Goal: Transaction & Acquisition: Download file/media

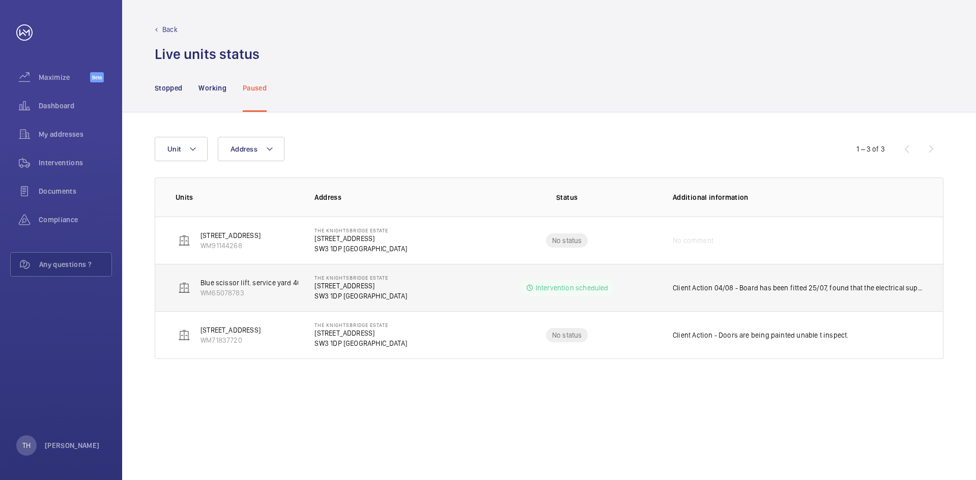
click at [353, 287] on p "[STREET_ADDRESS]" at bounding box center [360, 286] width 93 height 10
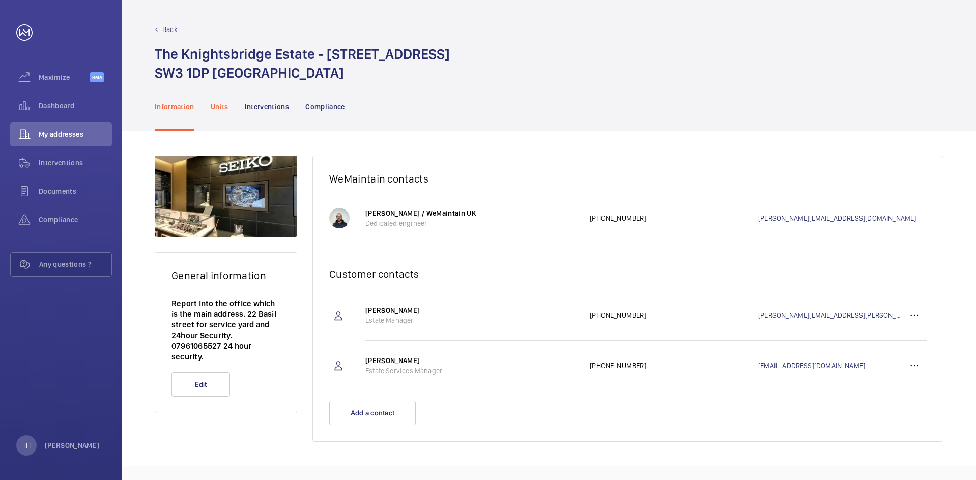
click at [218, 108] on p "Units" at bounding box center [220, 107] width 18 height 10
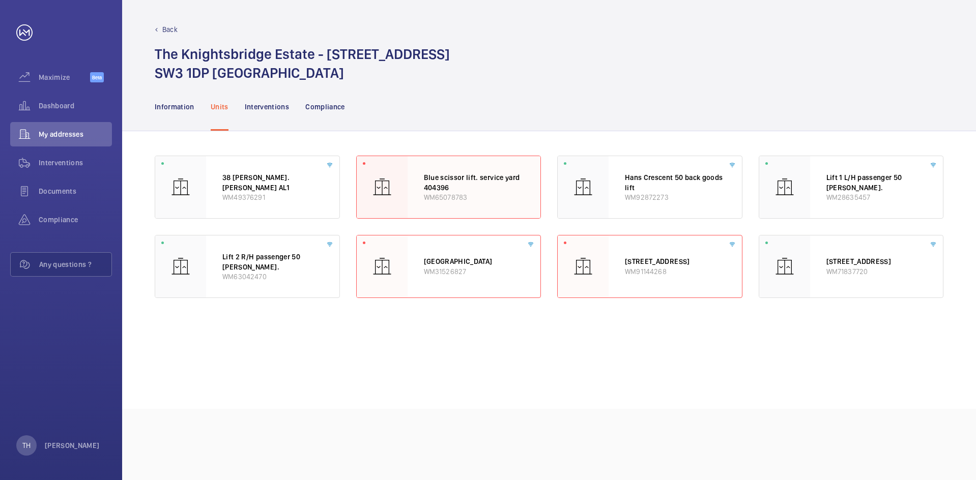
click at [421, 178] on div "Blue scissor lift. service yard 404396 WM65078783" at bounding box center [473, 187] width 133 height 62
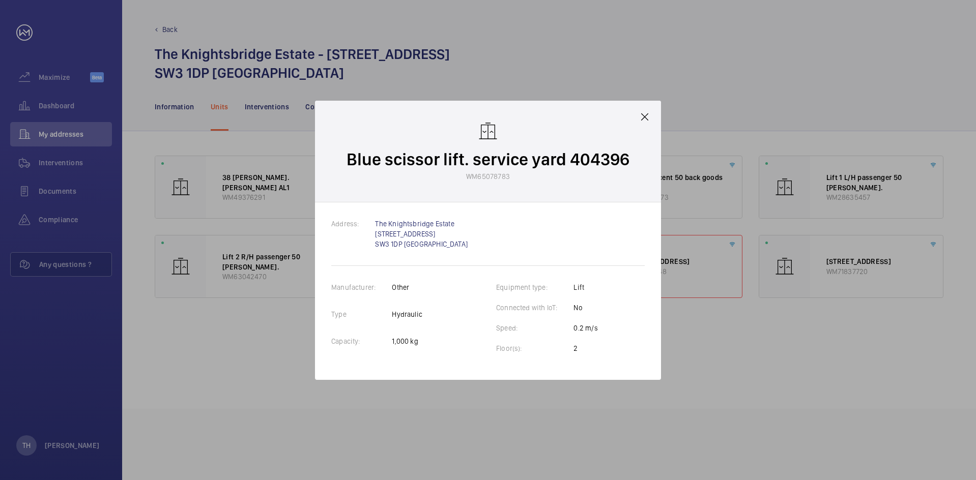
drag, startPoint x: 411, startPoint y: 289, endPoint x: 394, endPoint y: 286, distance: 17.0
click at [394, 286] on p "Other" at bounding box center [407, 287] width 31 height 10
click at [420, 287] on p "Other" at bounding box center [407, 287] width 31 height 10
click at [643, 121] on mat-icon at bounding box center [644, 117] width 12 height 12
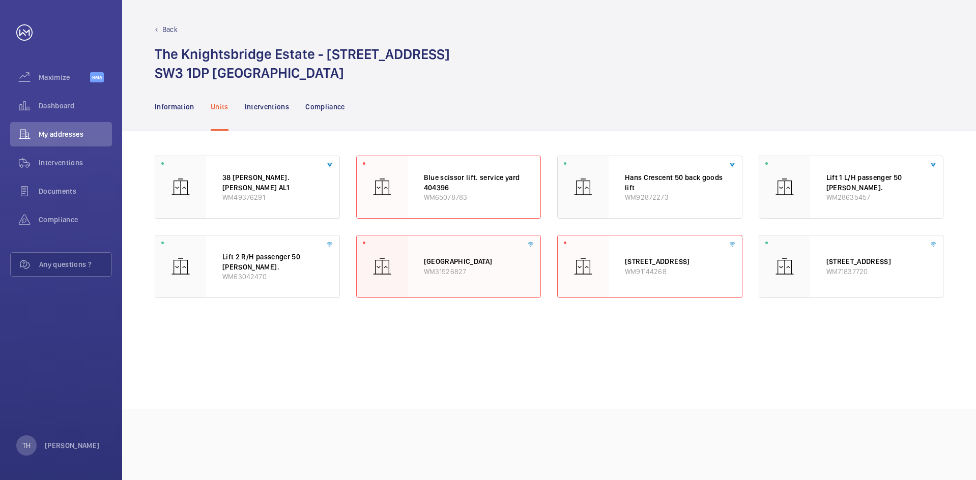
click at [470, 256] on p "[GEOGRAPHIC_DATA]" at bounding box center [474, 261] width 101 height 10
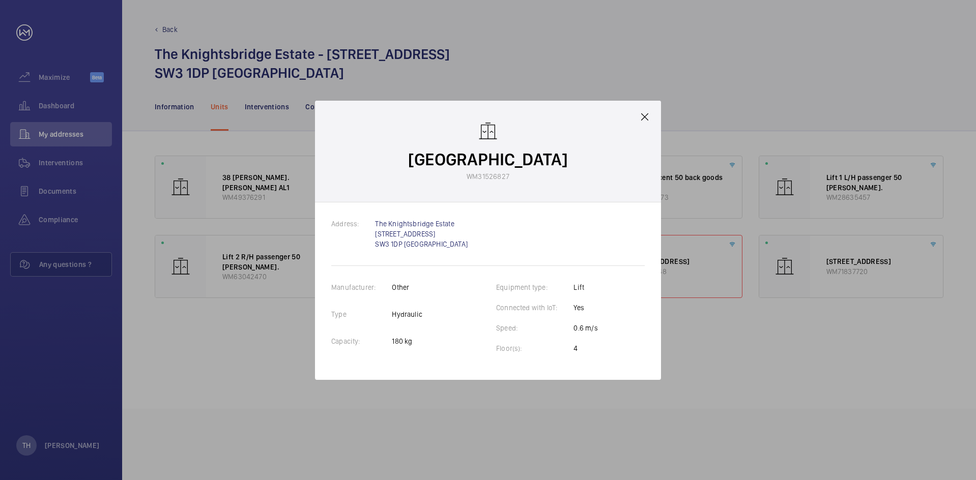
drag, startPoint x: 642, startPoint y: 112, endPoint x: 662, endPoint y: 141, distance: 34.8
click at [642, 112] on mat-icon at bounding box center [644, 117] width 12 height 12
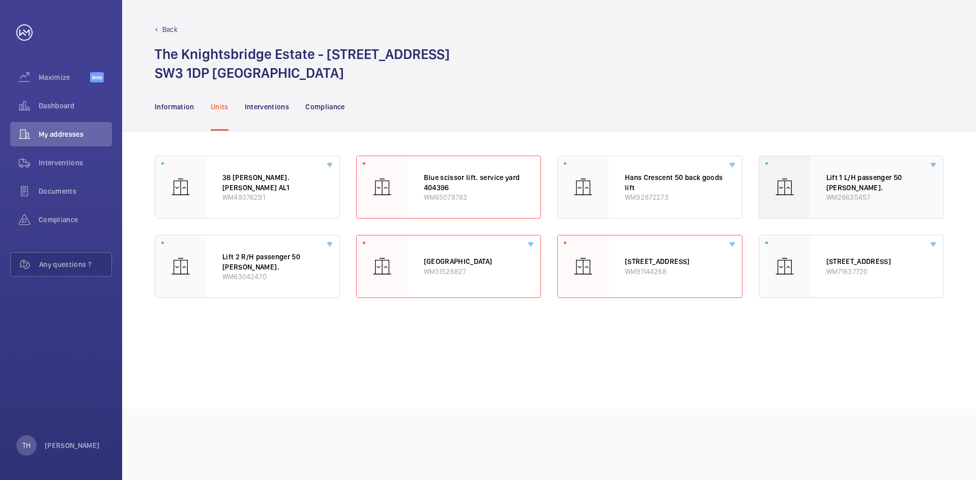
click at [796, 182] on div at bounding box center [784, 187] width 51 height 62
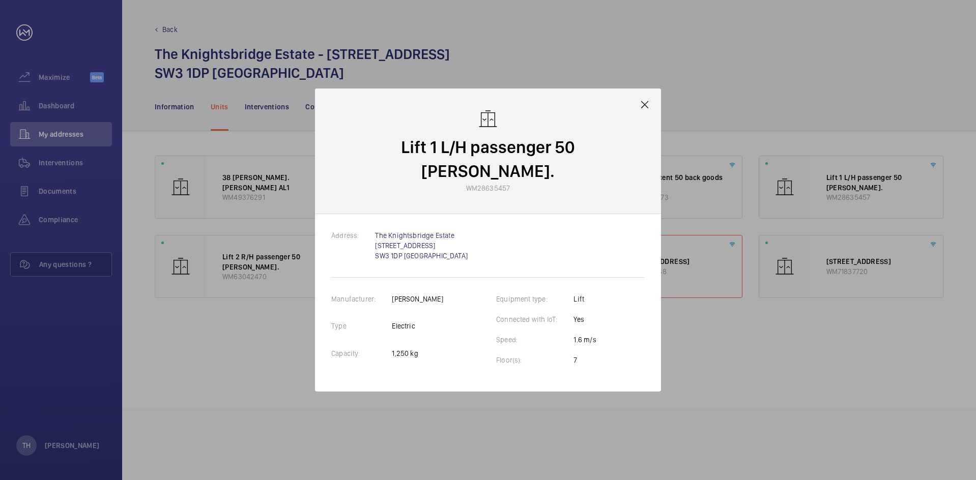
click at [640, 111] on mat-icon at bounding box center [644, 105] width 12 height 12
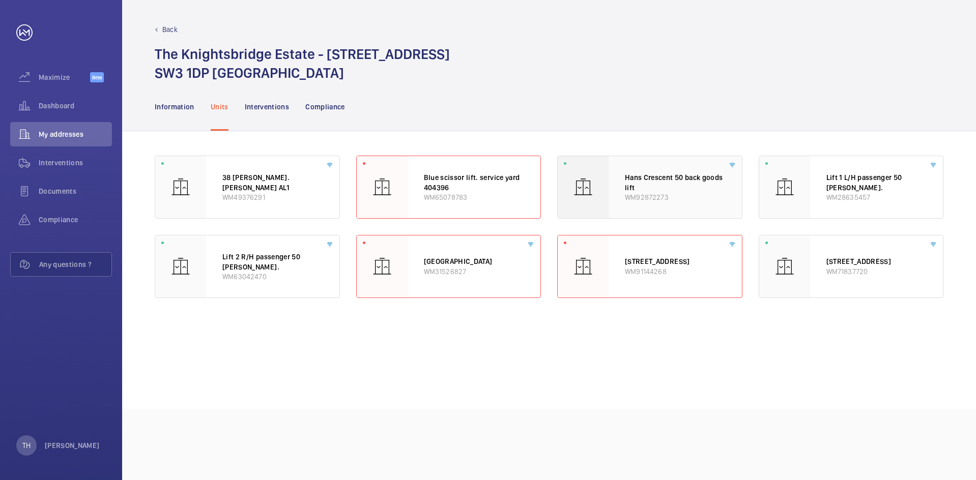
click at [673, 185] on p "Hans Crescent 50 back goods lift" at bounding box center [675, 182] width 101 height 20
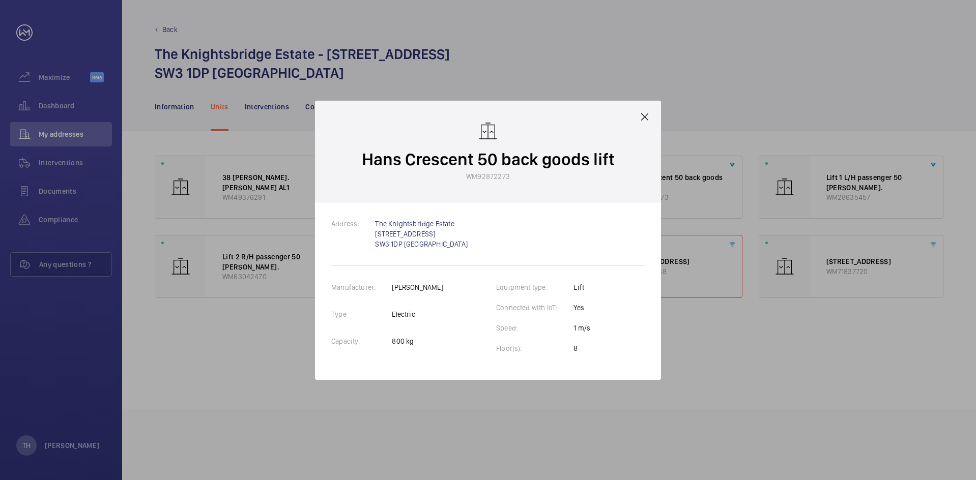
click at [643, 113] on mat-icon at bounding box center [644, 117] width 12 height 12
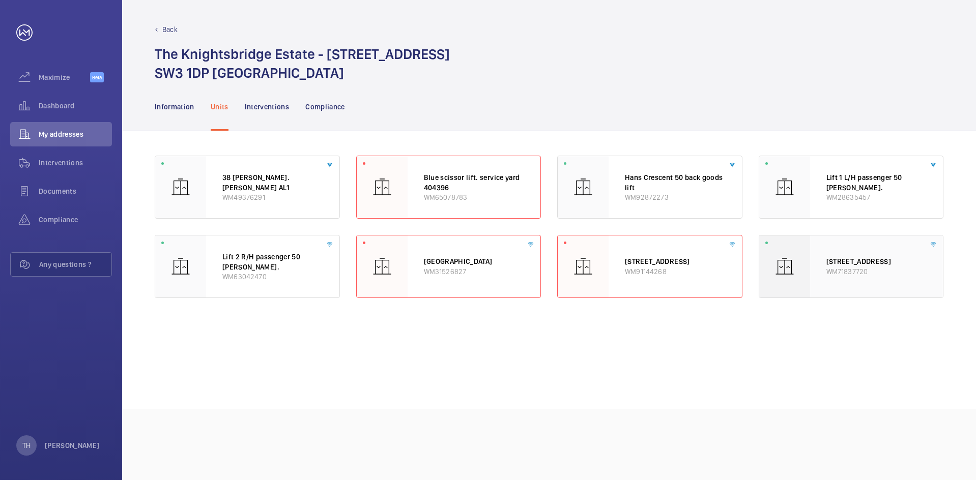
click at [847, 287] on div "[STREET_ADDRESS] WM71837720" at bounding box center [876, 267] width 133 height 62
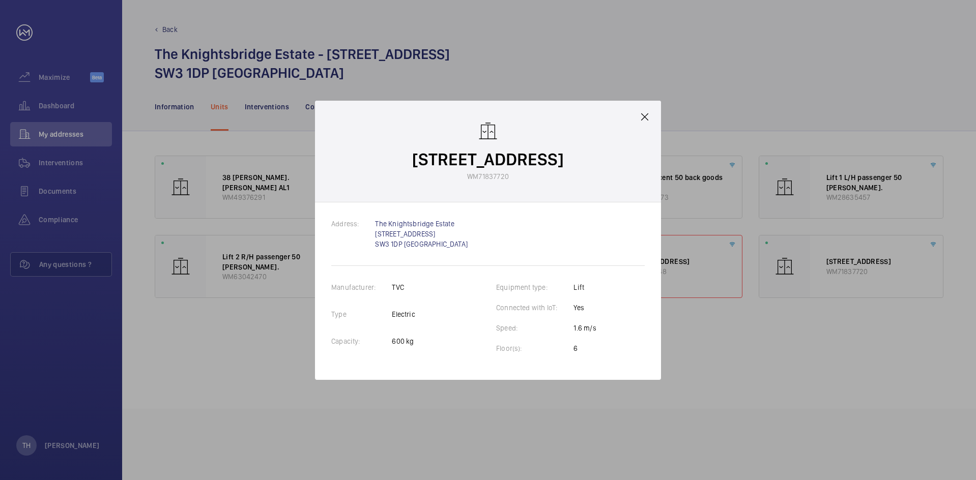
click at [643, 116] on mat-icon at bounding box center [644, 117] width 12 height 12
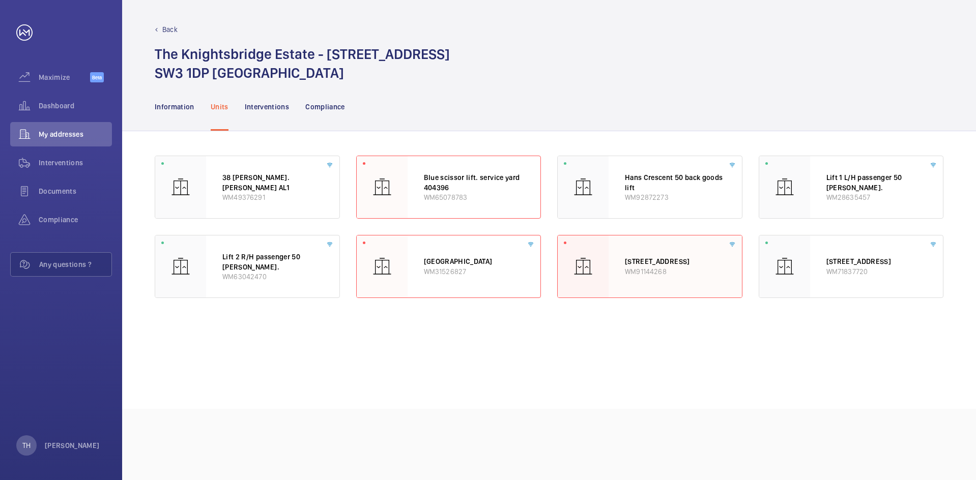
click at [665, 239] on div "[STREET_ADDRESS] WM91144268" at bounding box center [674, 267] width 133 height 62
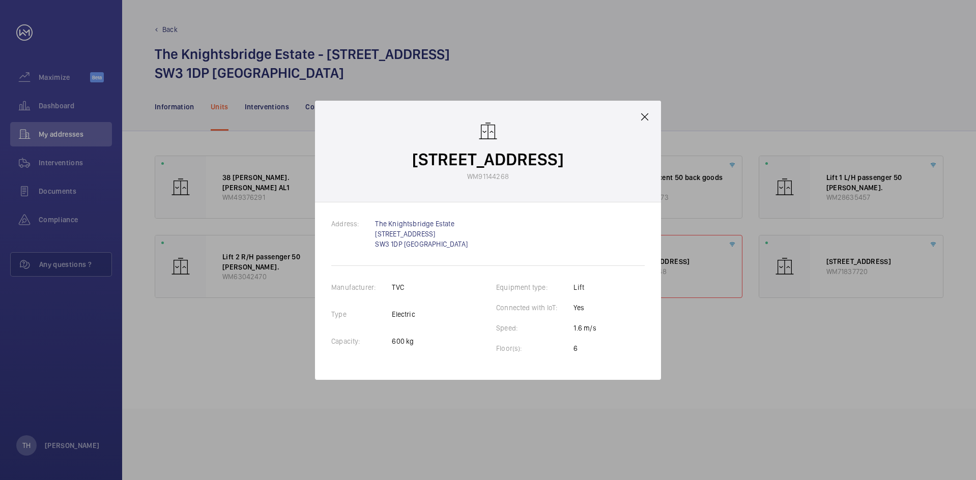
click at [645, 122] on mat-icon at bounding box center [644, 117] width 12 height 12
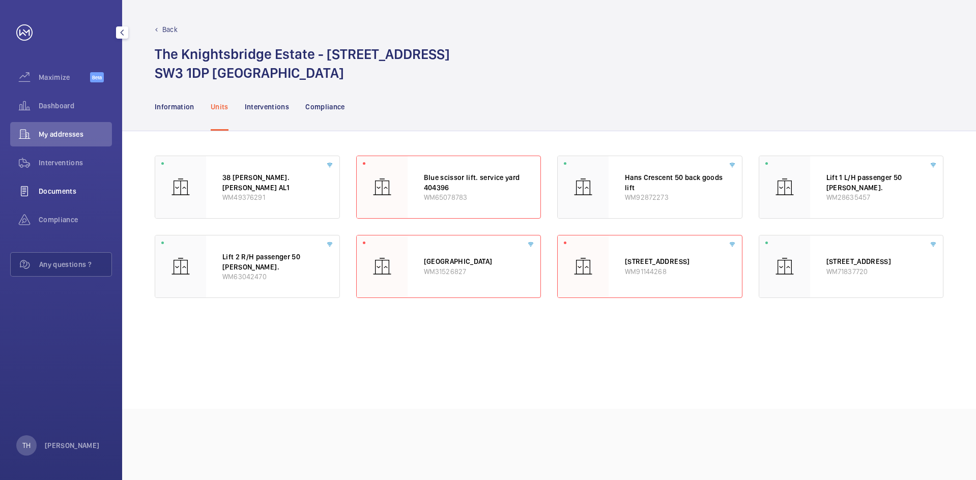
click at [65, 187] on span "Documents" at bounding box center [75, 191] width 73 height 10
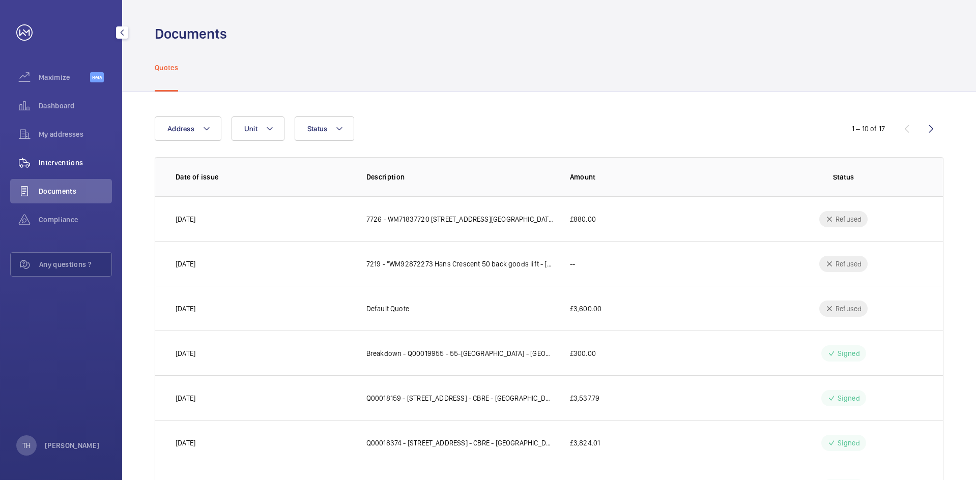
click at [83, 159] on span "Interventions" at bounding box center [75, 163] width 73 height 10
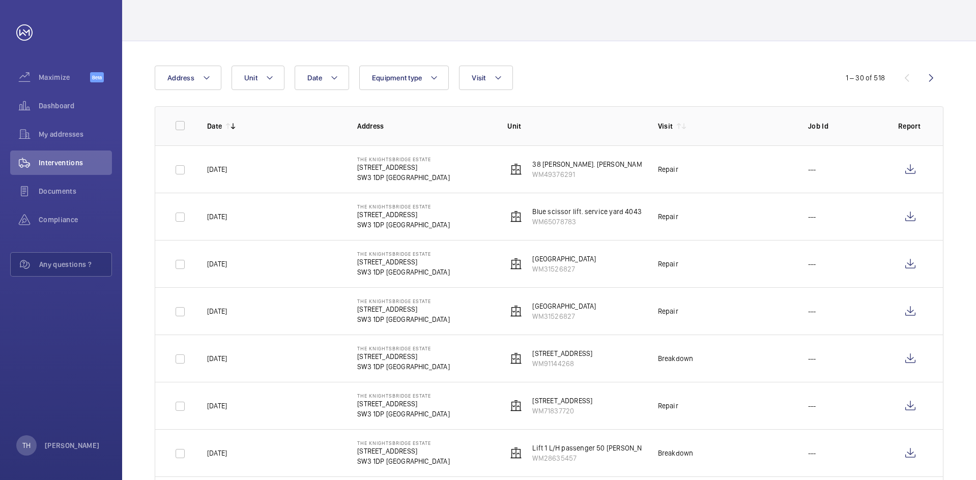
scroll to position [102, 0]
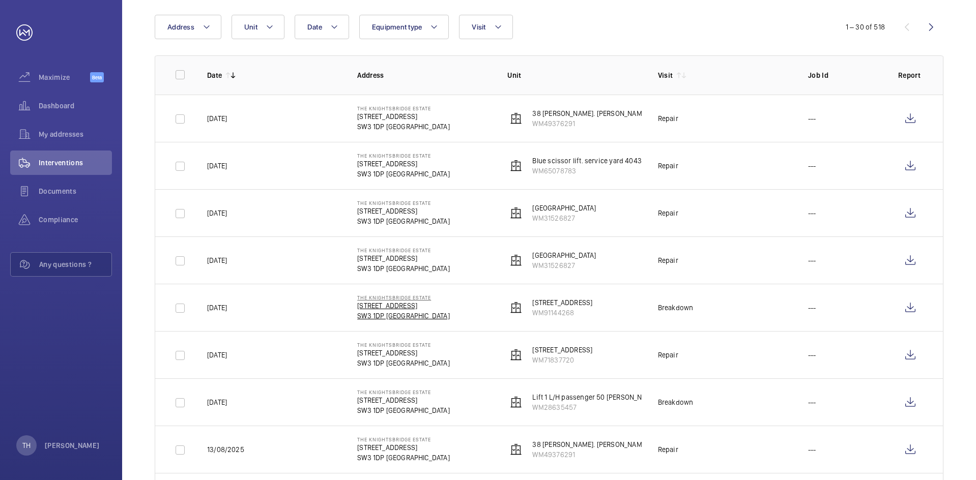
click at [387, 309] on p "[STREET_ADDRESS]" at bounding box center [403, 306] width 93 height 10
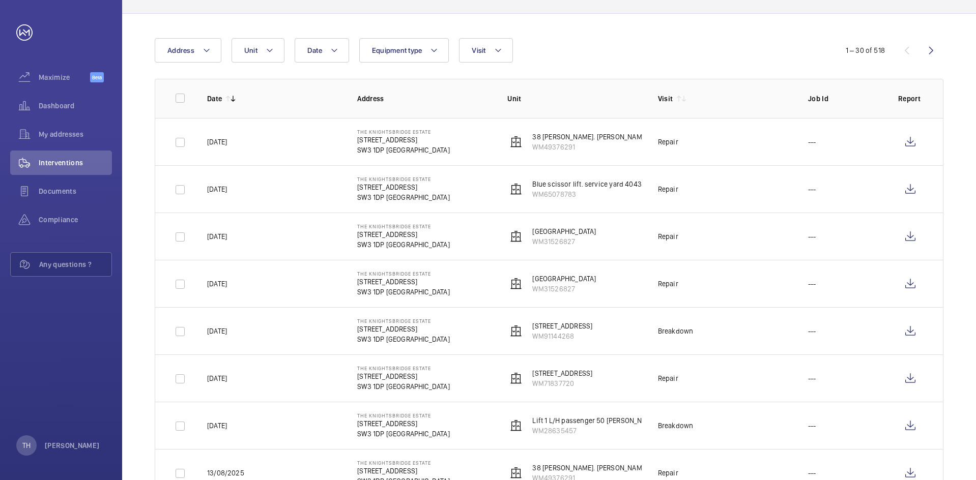
scroll to position [102, 0]
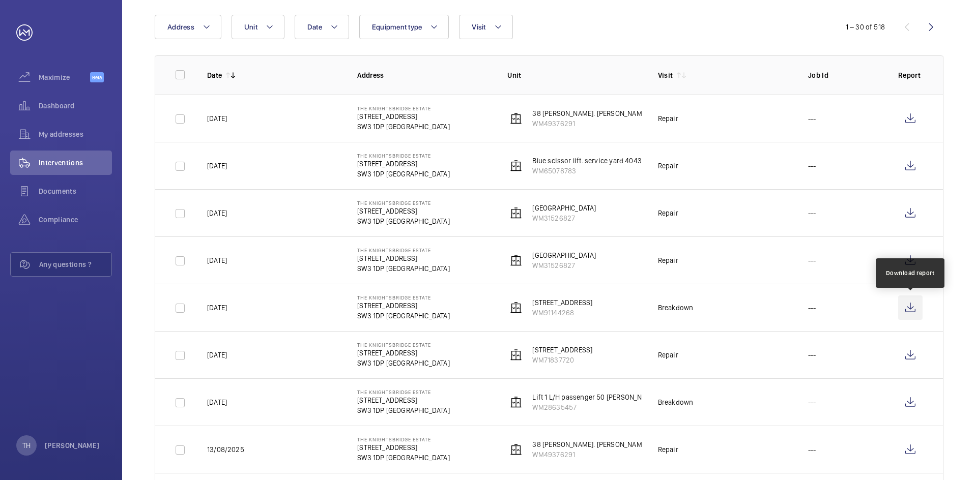
click at [921, 310] on wm-front-icon-button at bounding box center [910, 308] width 24 height 24
